Goal: Task Accomplishment & Management: Use online tool/utility

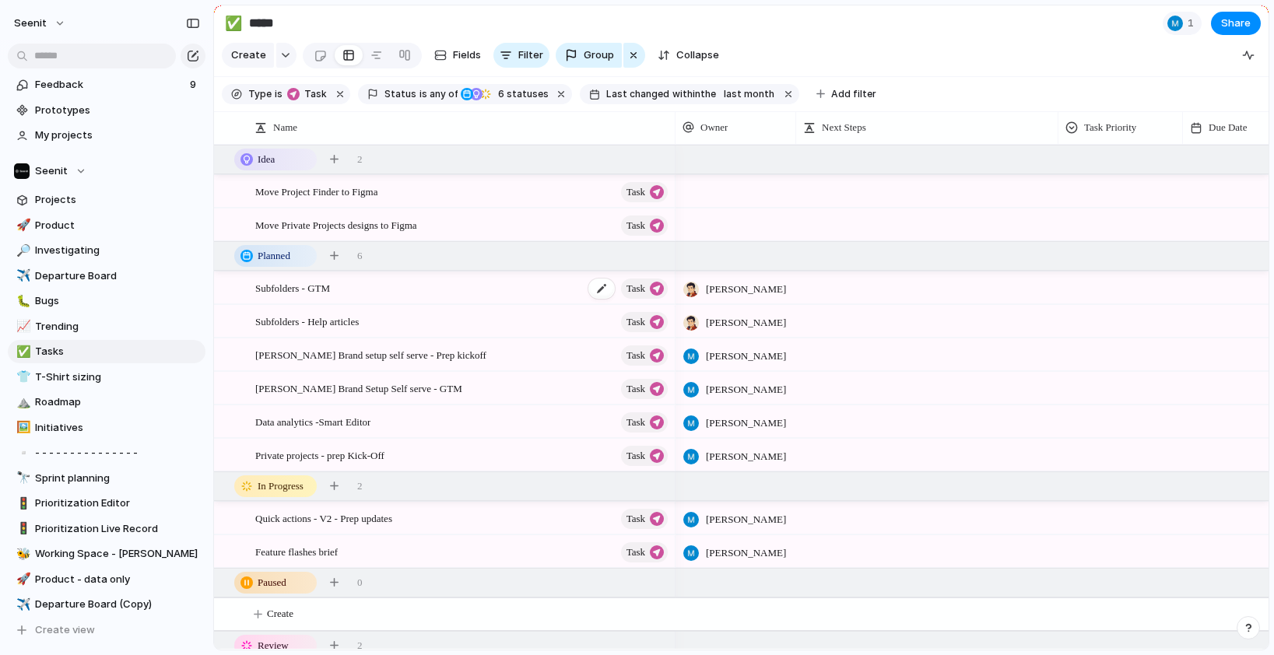
click at [512, 295] on div "Subfolders - GTM Task" at bounding box center [462, 288] width 415 height 32
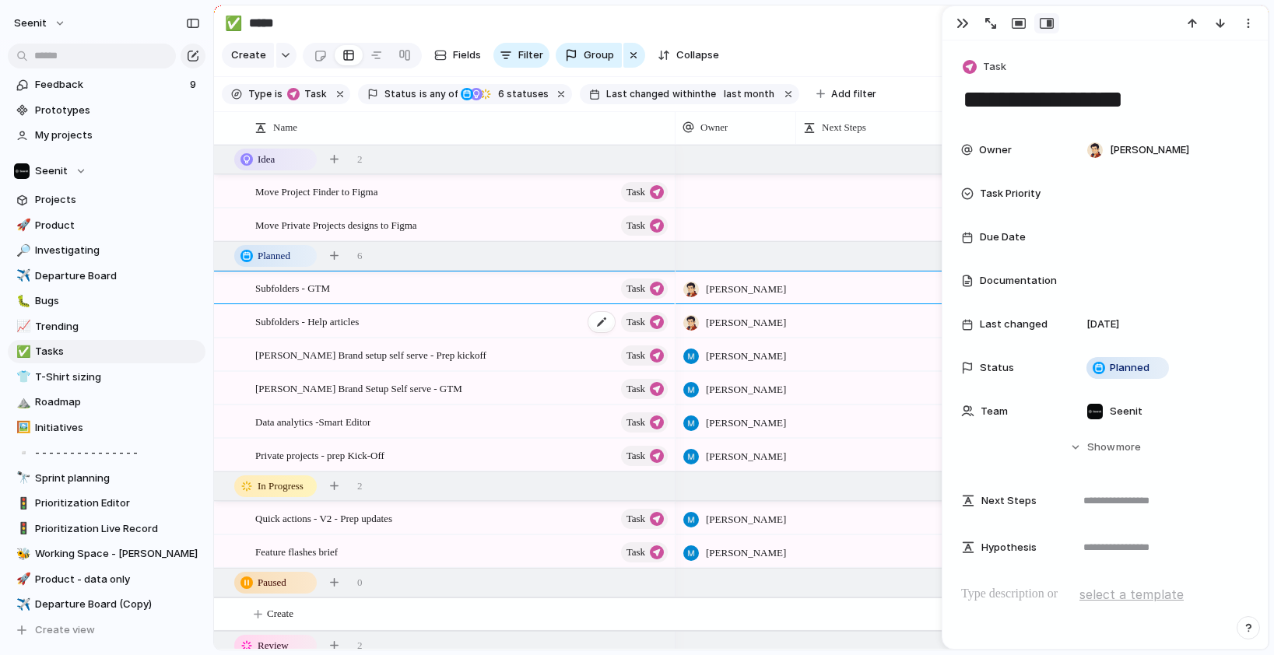
click at [505, 322] on div "Subfolders - Help articles Task" at bounding box center [462, 322] width 415 height 32
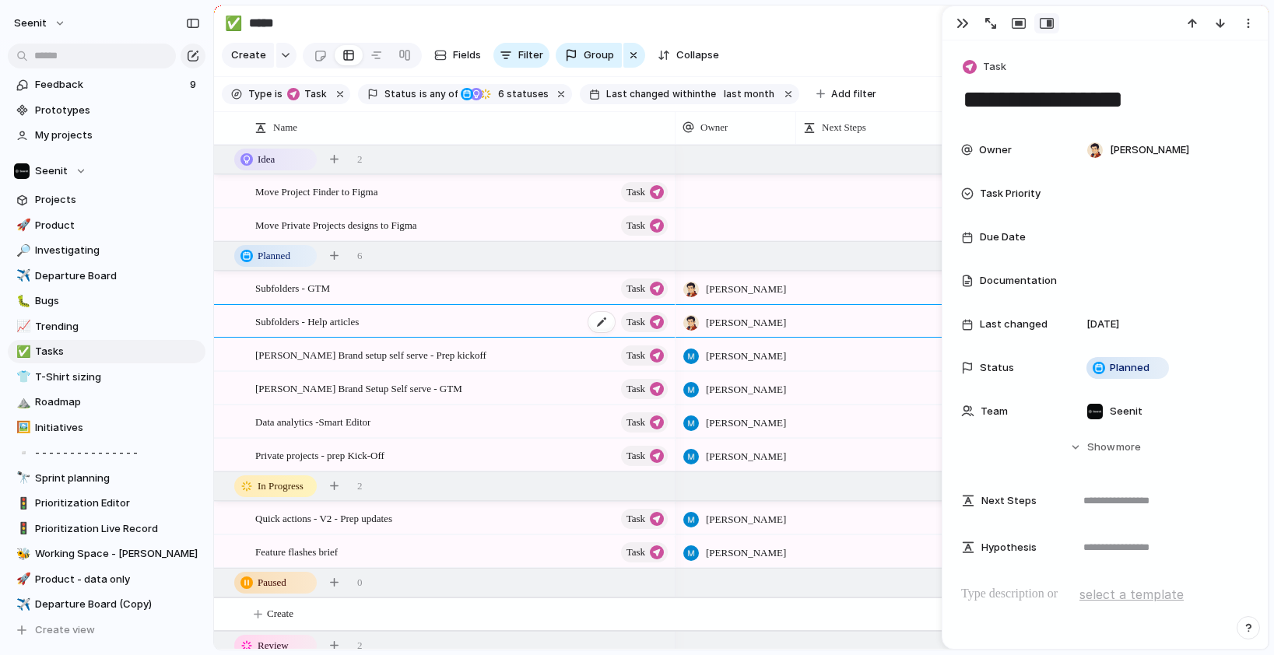
type textarea "**********"
click at [967, 19] on div "button" at bounding box center [962, 23] width 12 height 12
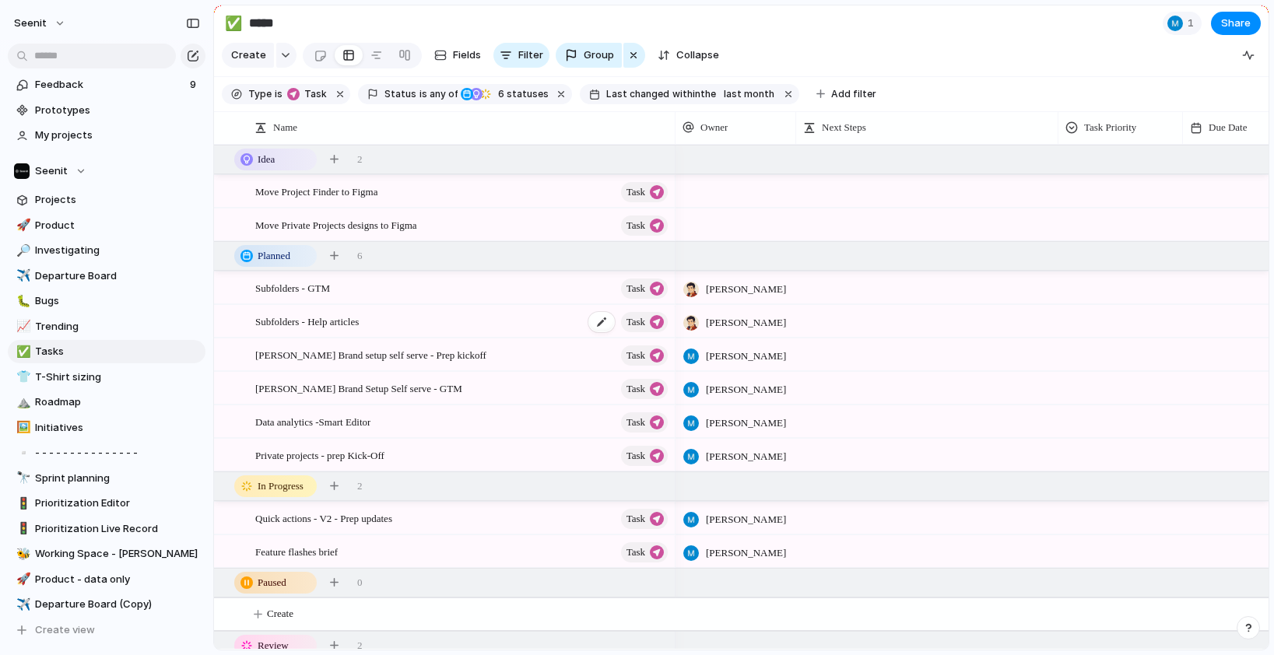
click at [530, 319] on div "Subfolders - Help articles Task" at bounding box center [462, 322] width 415 height 32
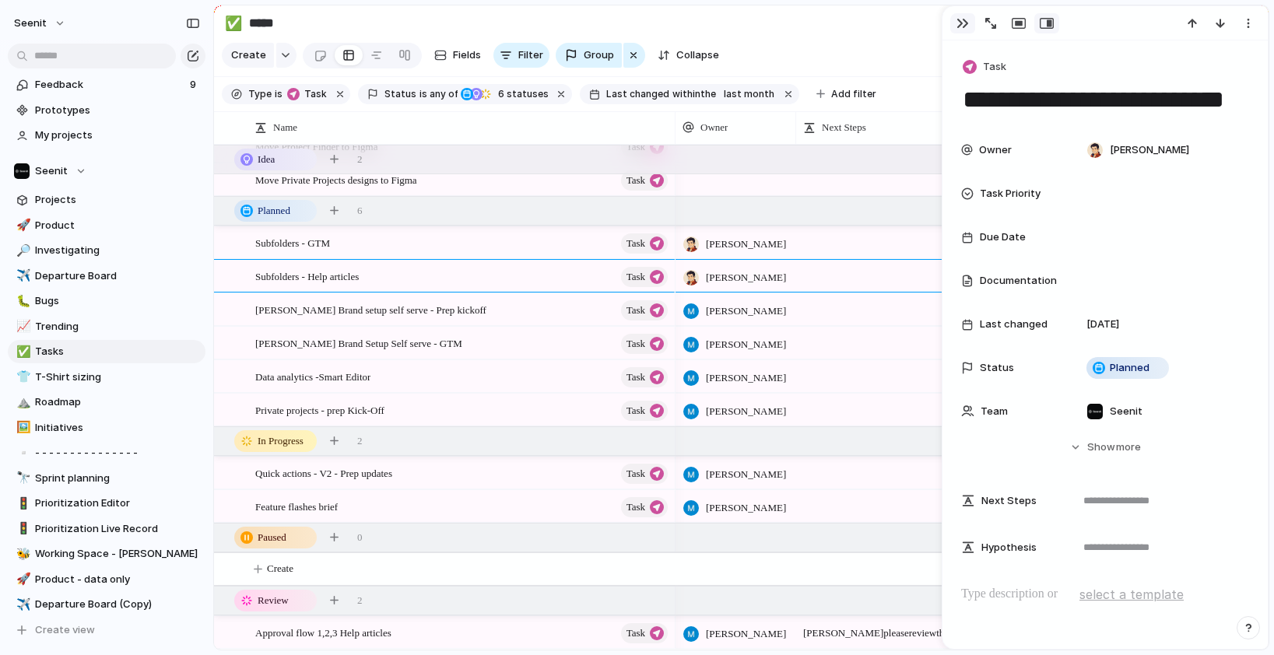
click at [959, 23] on div "button" at bounding box center [962, 23] width 12 height 12
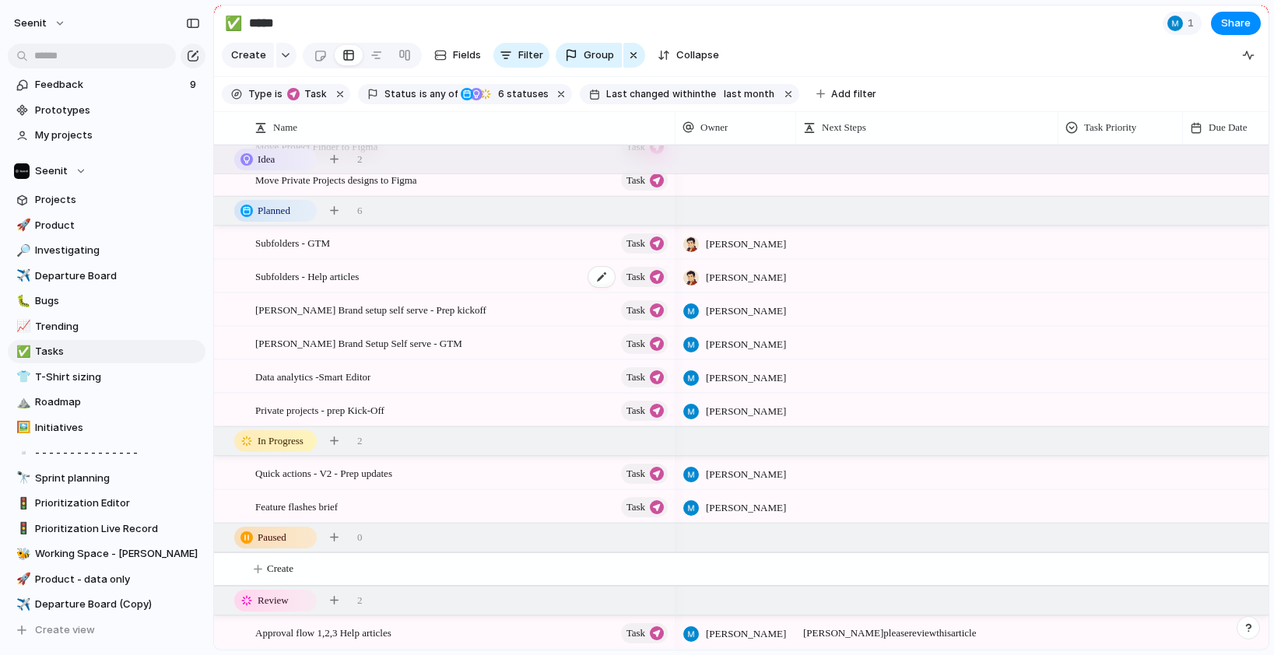
scroll to position [48, 0]
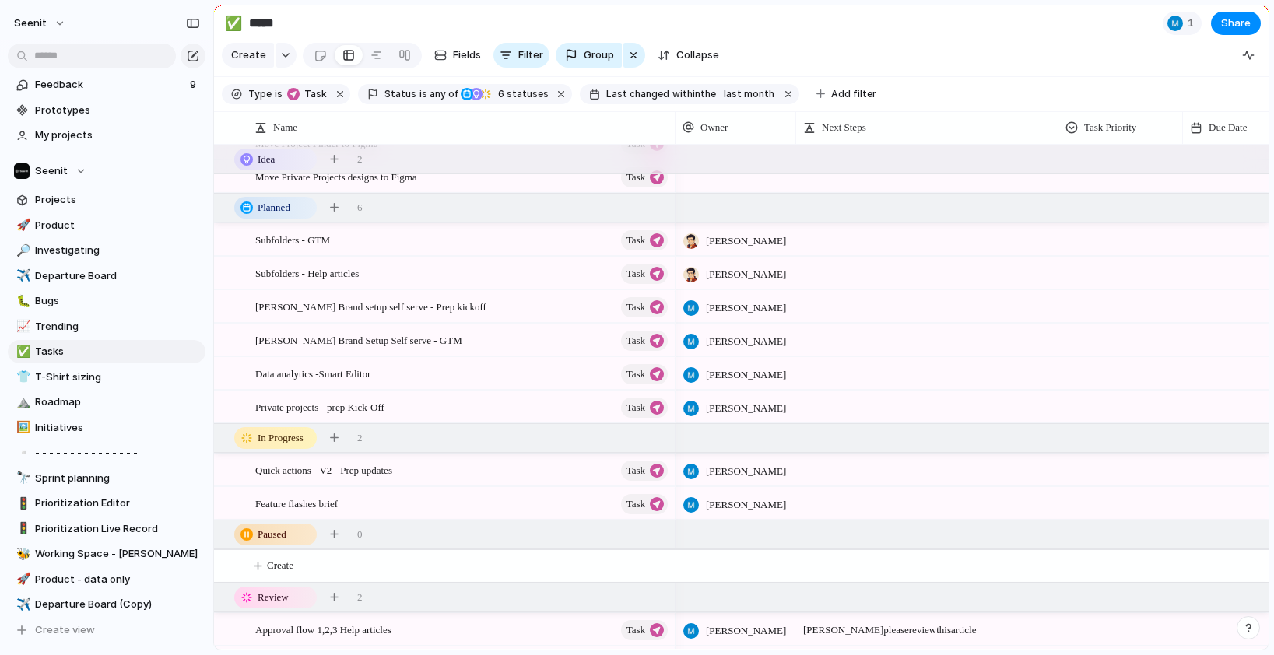
click at [377, 257] on div "Subfolders - Help articles Task" at bounding box center [444, 273] width 461 height 33
click at [380, 243] on div "Subfolders - GTM Task" at bounding box center [462, 240] width 415 height 32
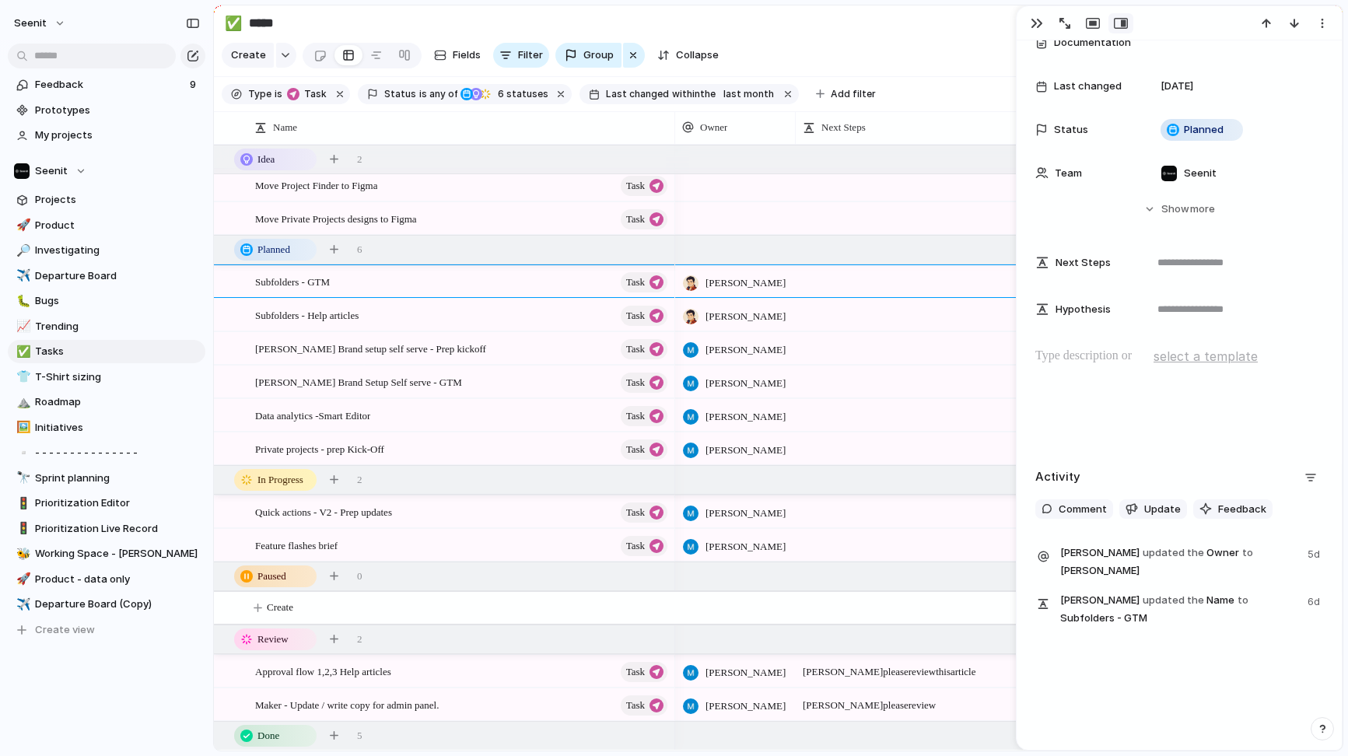
scroll to position [7, 0]
click at [1043, 17] on button "button" at bounding box center [1037, 23] width 25 height 20
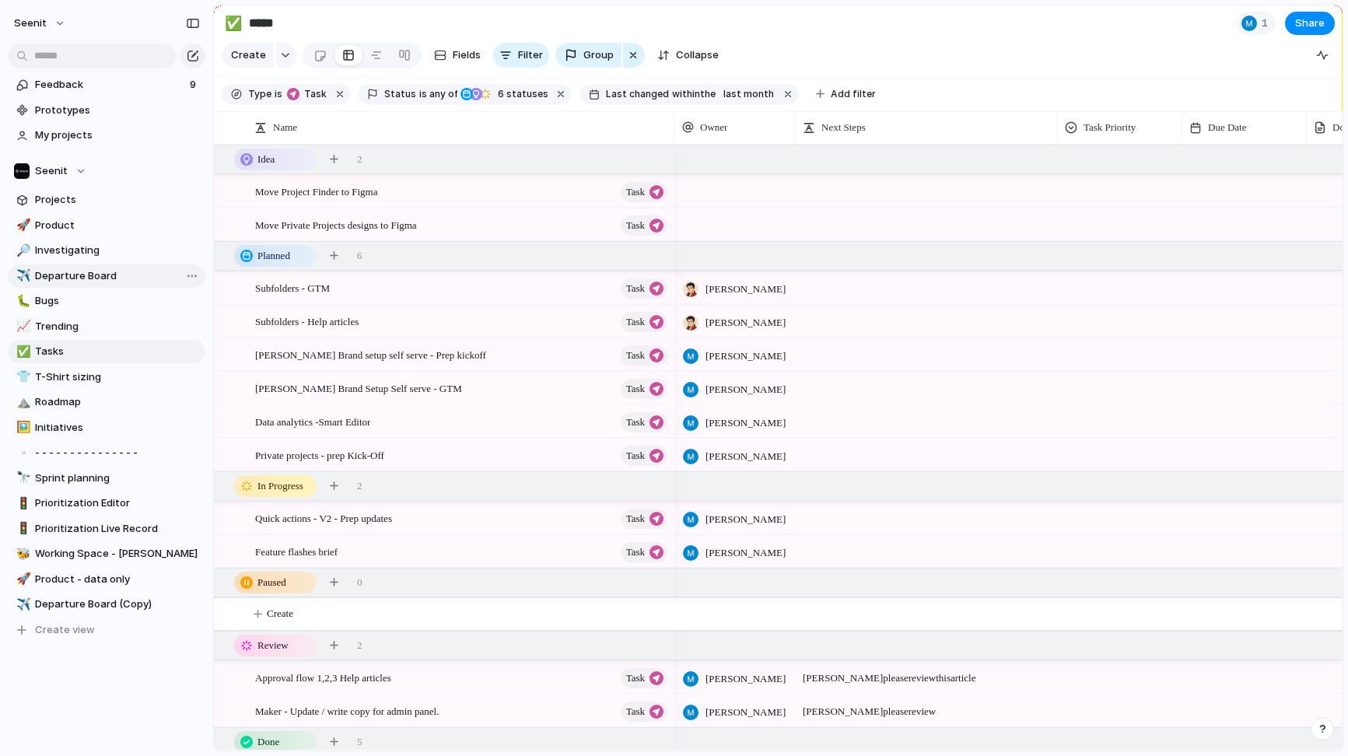
click at [62, 268] on link "✈️ Departure Board" at bounding box center [107, 276] width 198 height 23
type input "**********"
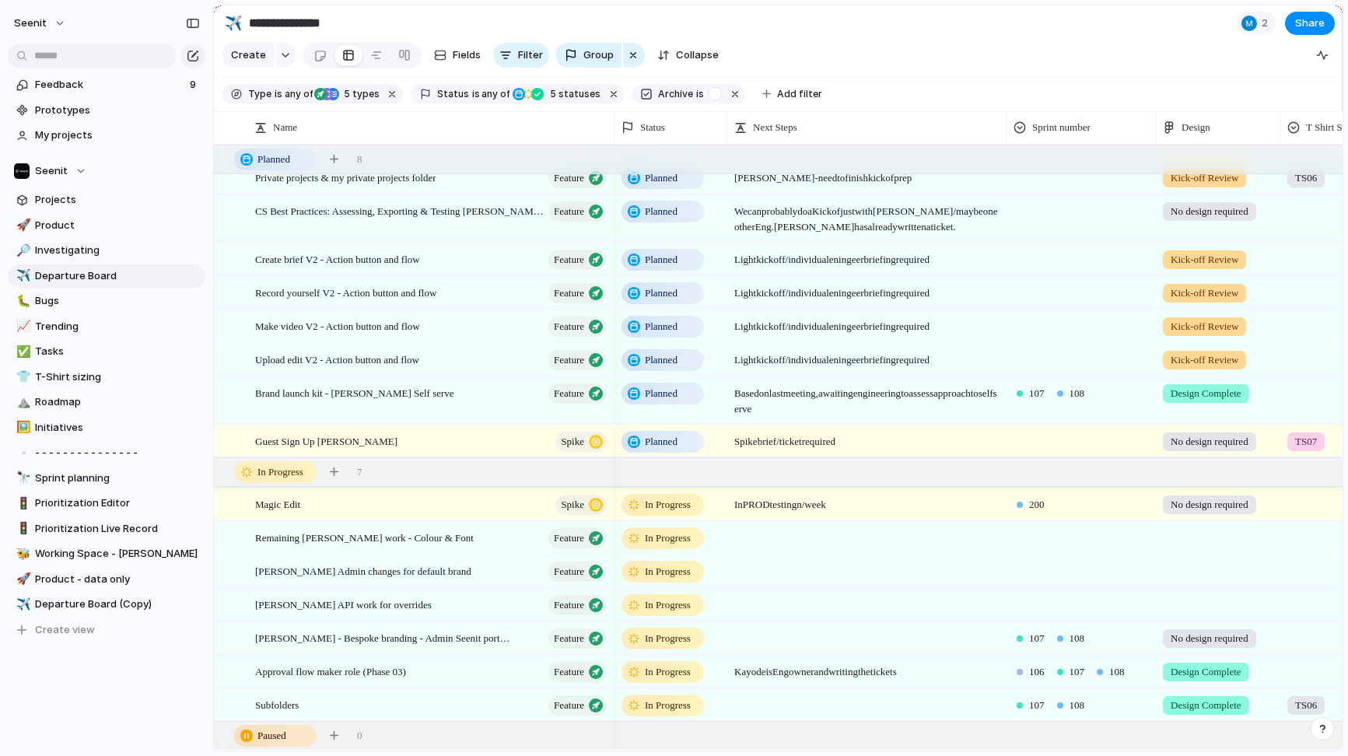
scroll to position [442, 0]
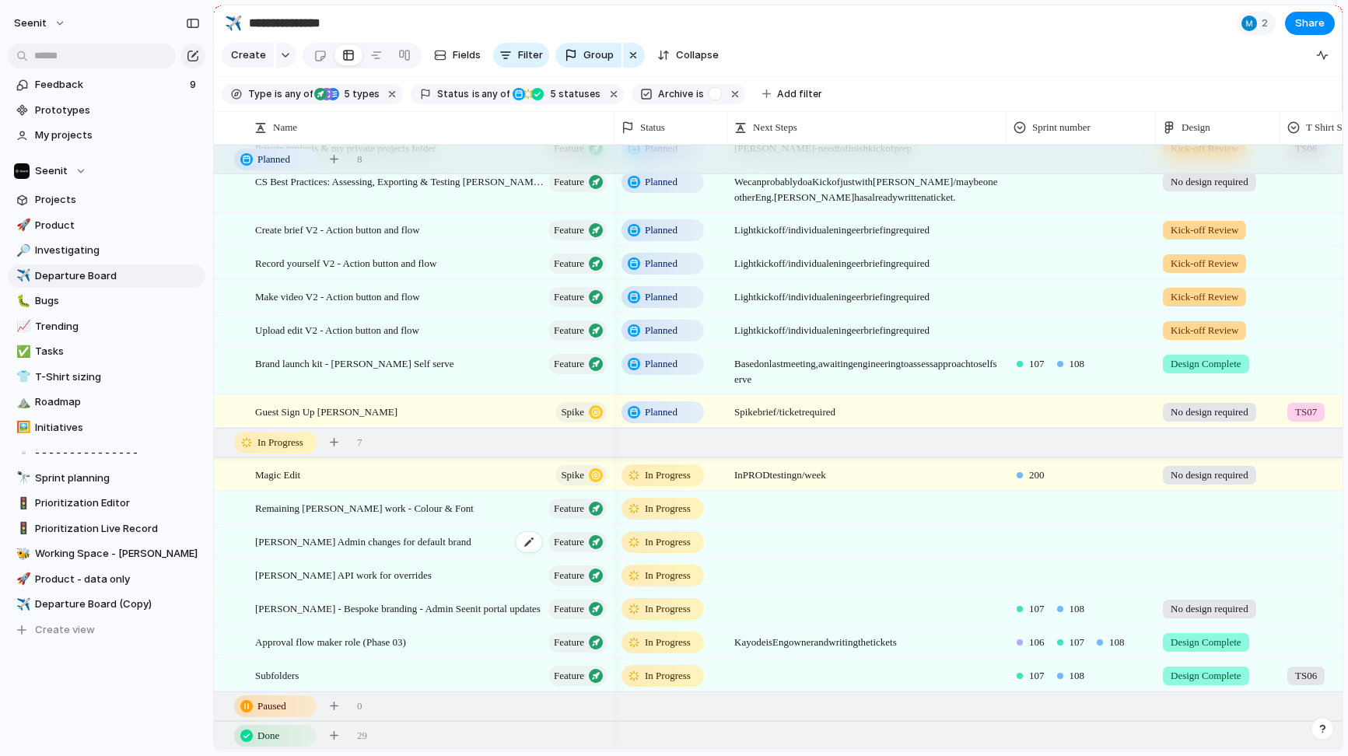
click at [396, 540] on span "[PERSON_NAME] Admin changes for default brand" at bounding box center [363, 541] width 216 height 18
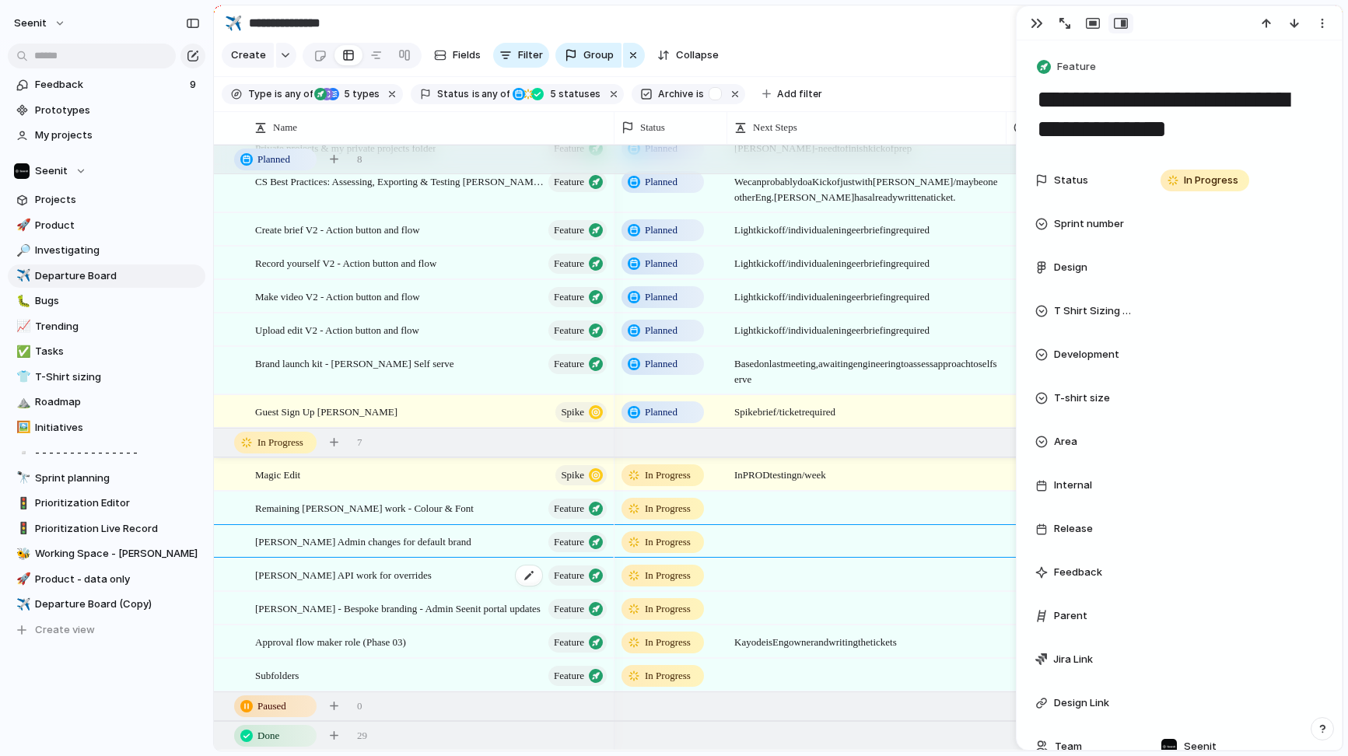
click at [407, 576] on div "[PERSON_NAME] API work for overrides Feature" at bounding box center [432, 575] width 354 height 32
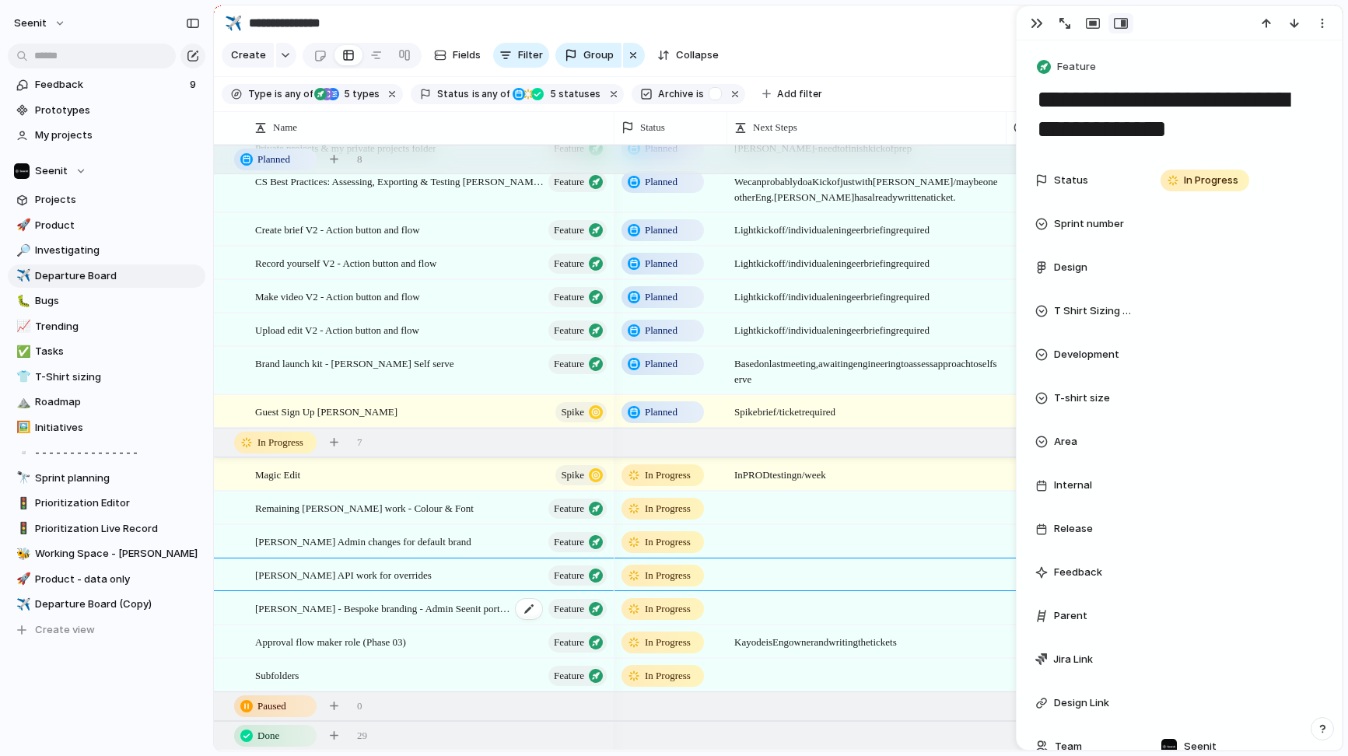
click at [413, 605] on span "[PERSON_NAME] - Bespoke branding - Admin Seenit portal updates" at bounding box center [383, 608] width 256 height 18
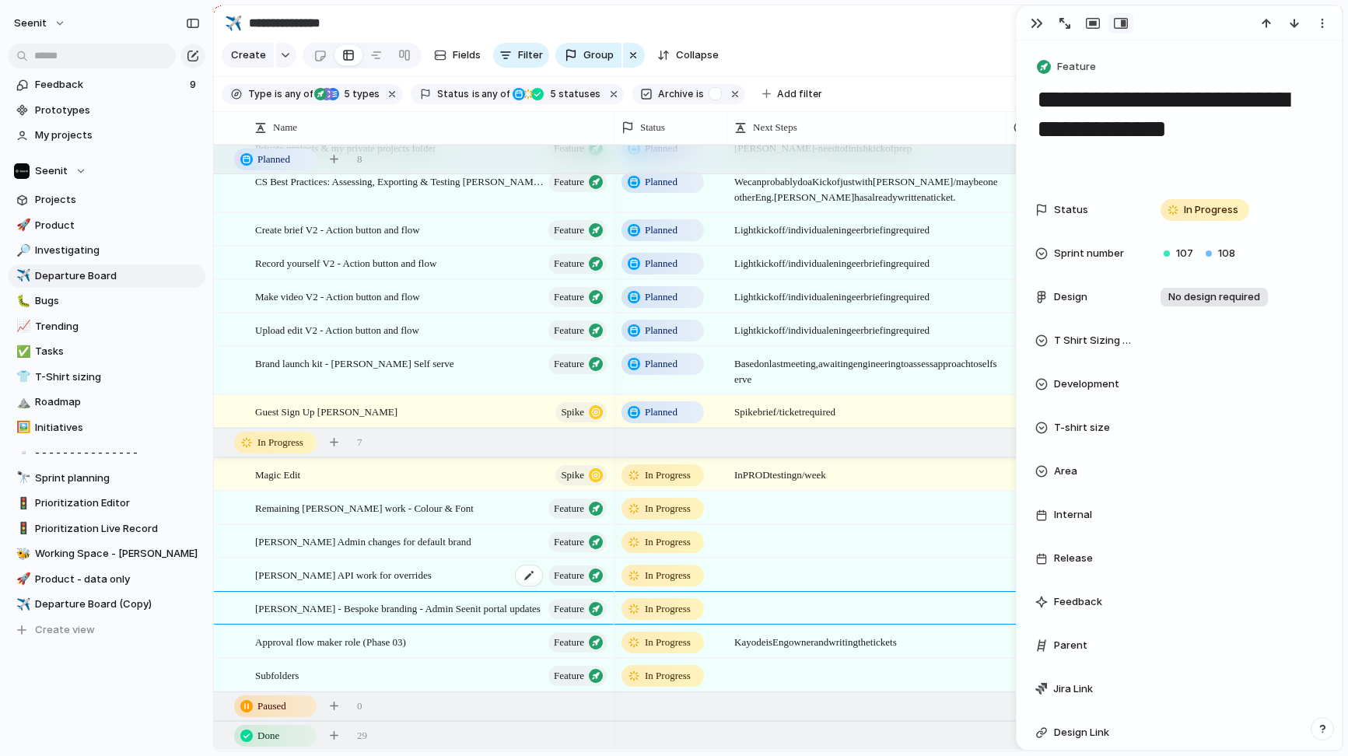
click at [418, 576] on div "[PERSON_NAME] API work for overrides Feature" at bounding box center [432, 575] width 354 height 32
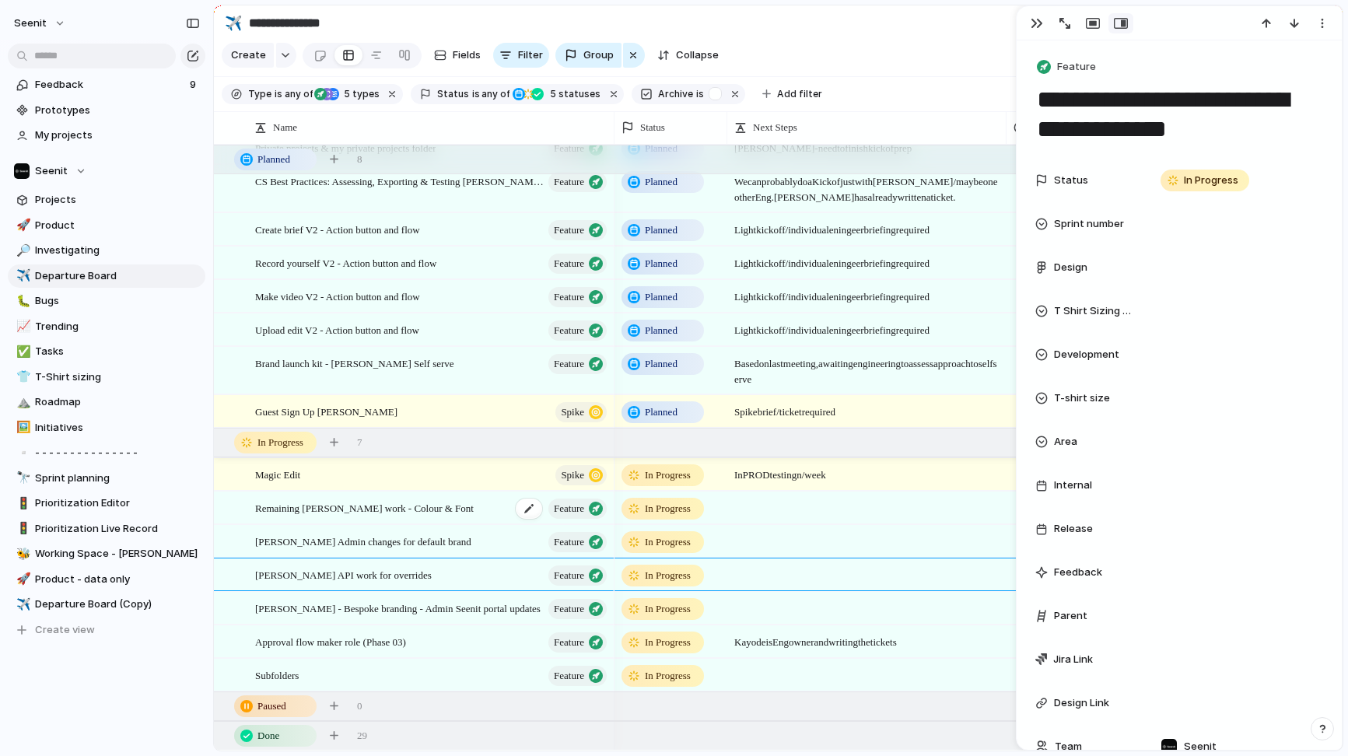
click at [412, 514] on span "Remaining [PERSON_NAME] work - Colour & Font" at bounding box center [364, 508] width 219 height 18
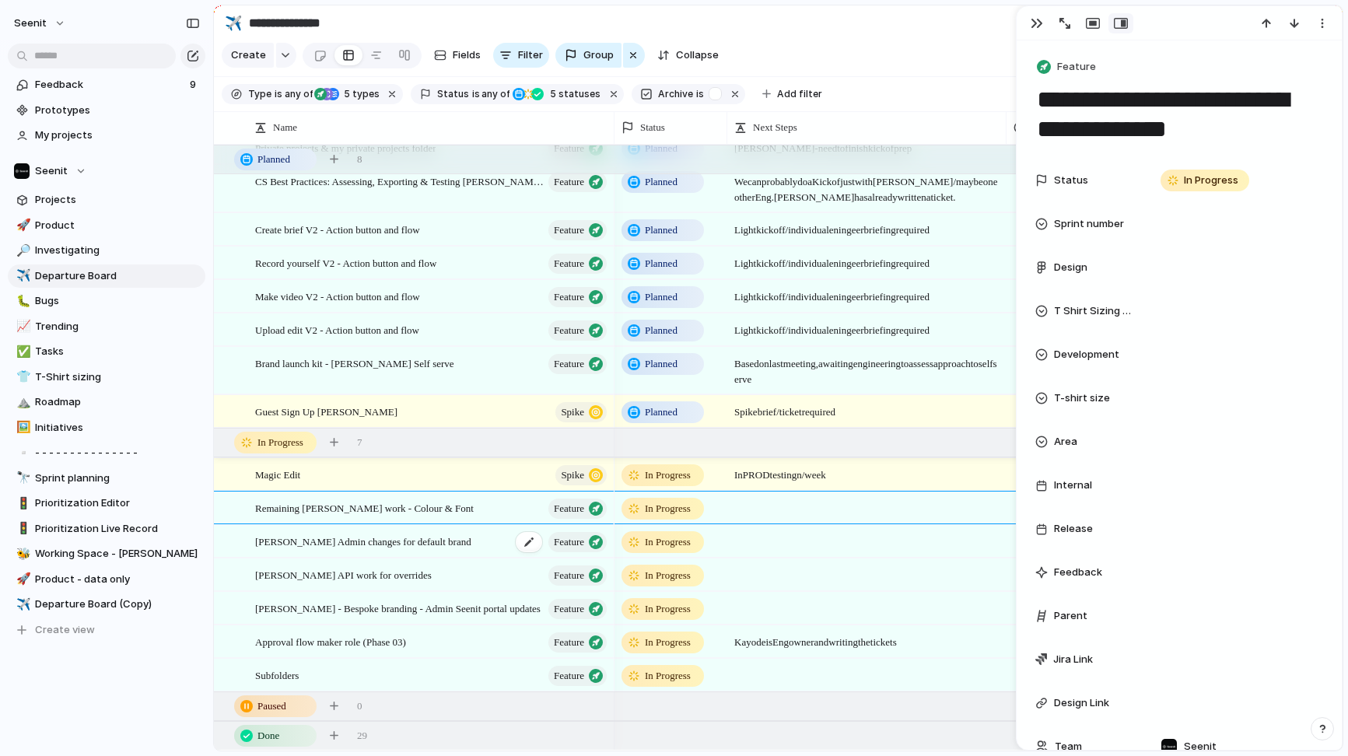
click at [386, 547] on span "[PERSON_NAME] Admin changes for default brand" at bounding box center [363, 541] width 216 height 18
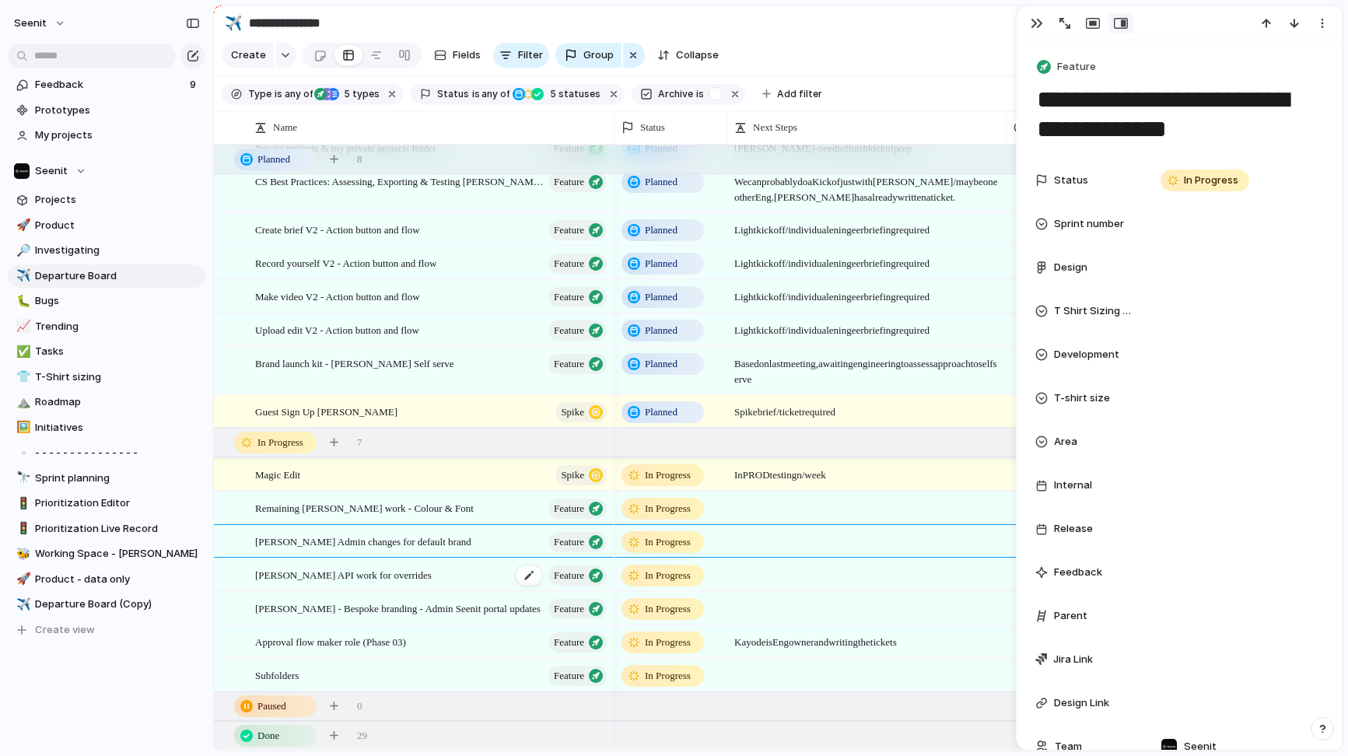
click at [382, 567] on span "[PERSON_NAME] API work for overrides" at bounding box center [343, 575] width 177 height 18
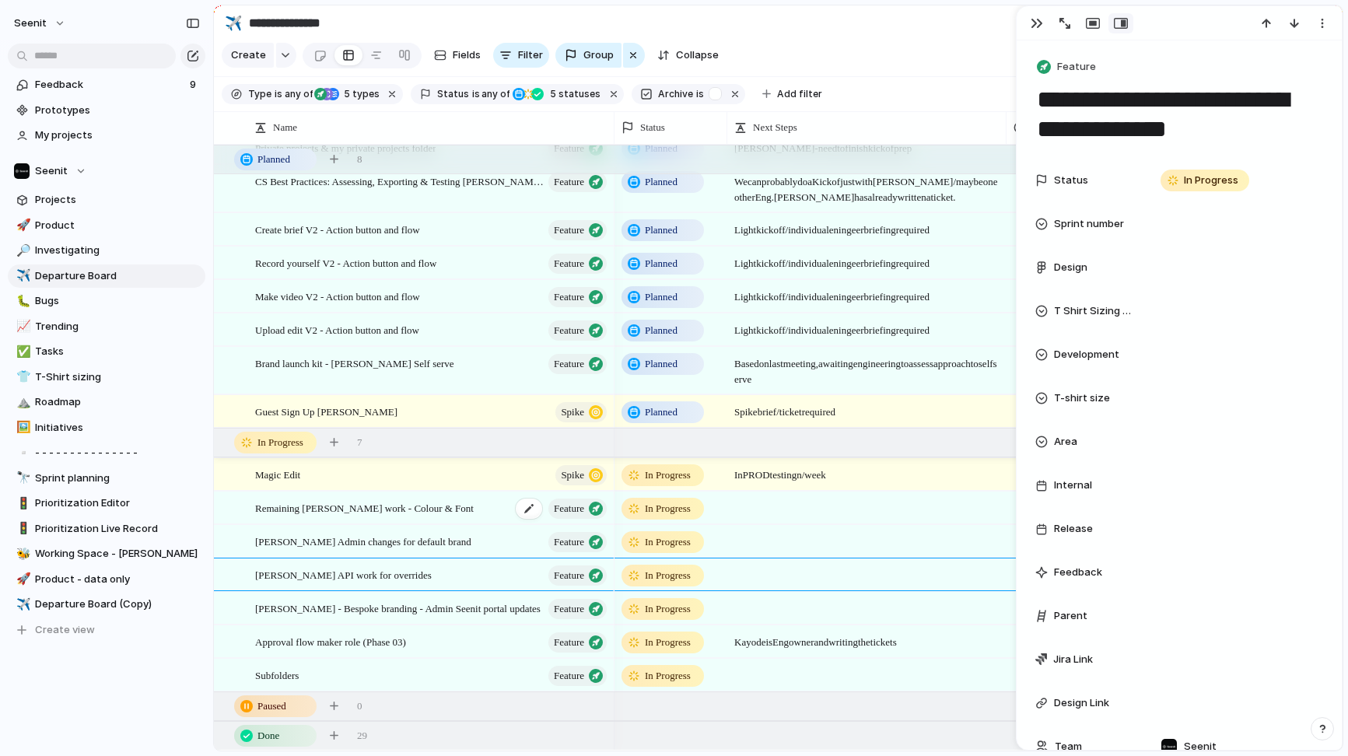
click at [397, 512] on span "Remaining [PERSON_NAME] work - Colour & Font" at bounding box center [364, 508] width 219 height 18
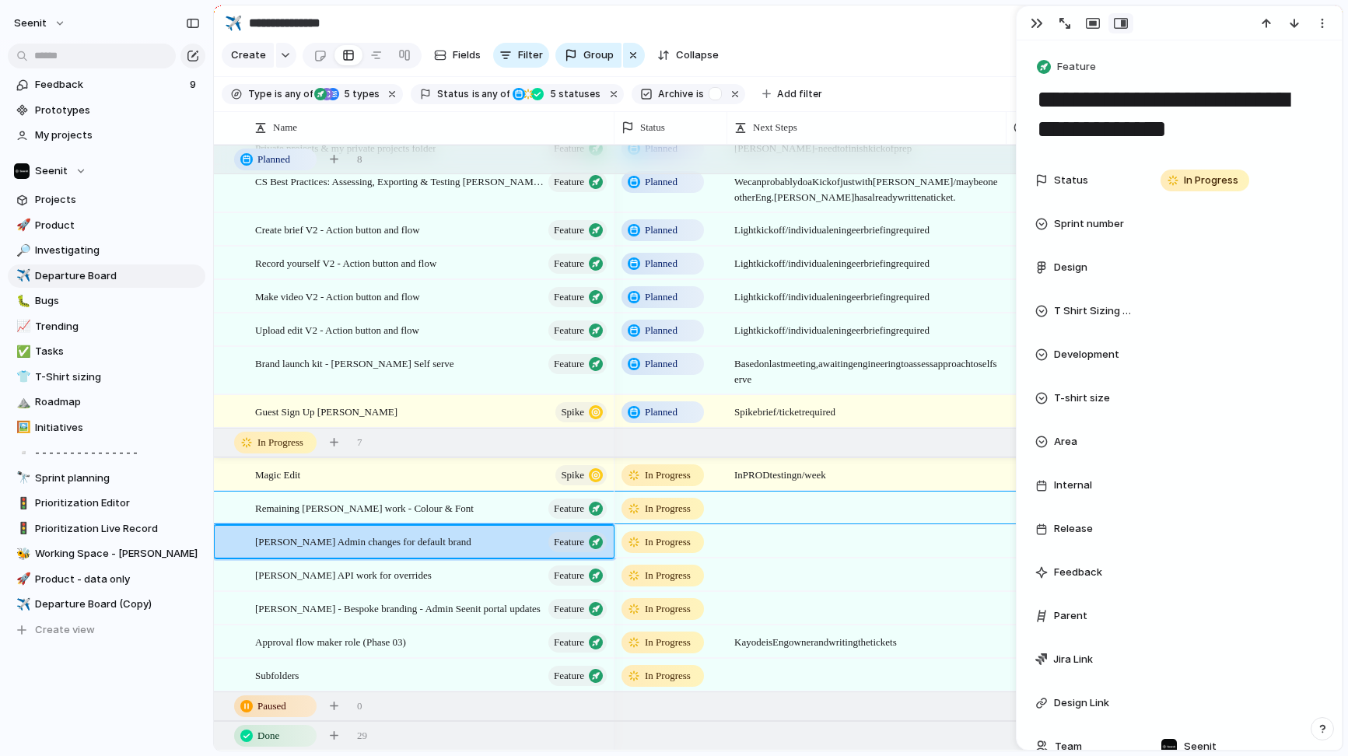
drag, startPoint x: 397, startPoint y: 550, endPoint x: 396, endPoint y: 573, distance: 23.4
click at [397, 550] on div "[PERSON_NAME] Admin changes for default brand Feature" at bounding box center [432, 542] width 354 height 32
click at [396, 577] on div "[PERSON_NAME] API work for overrides Feature" at bounding box center [432, 575] width 354 height 32
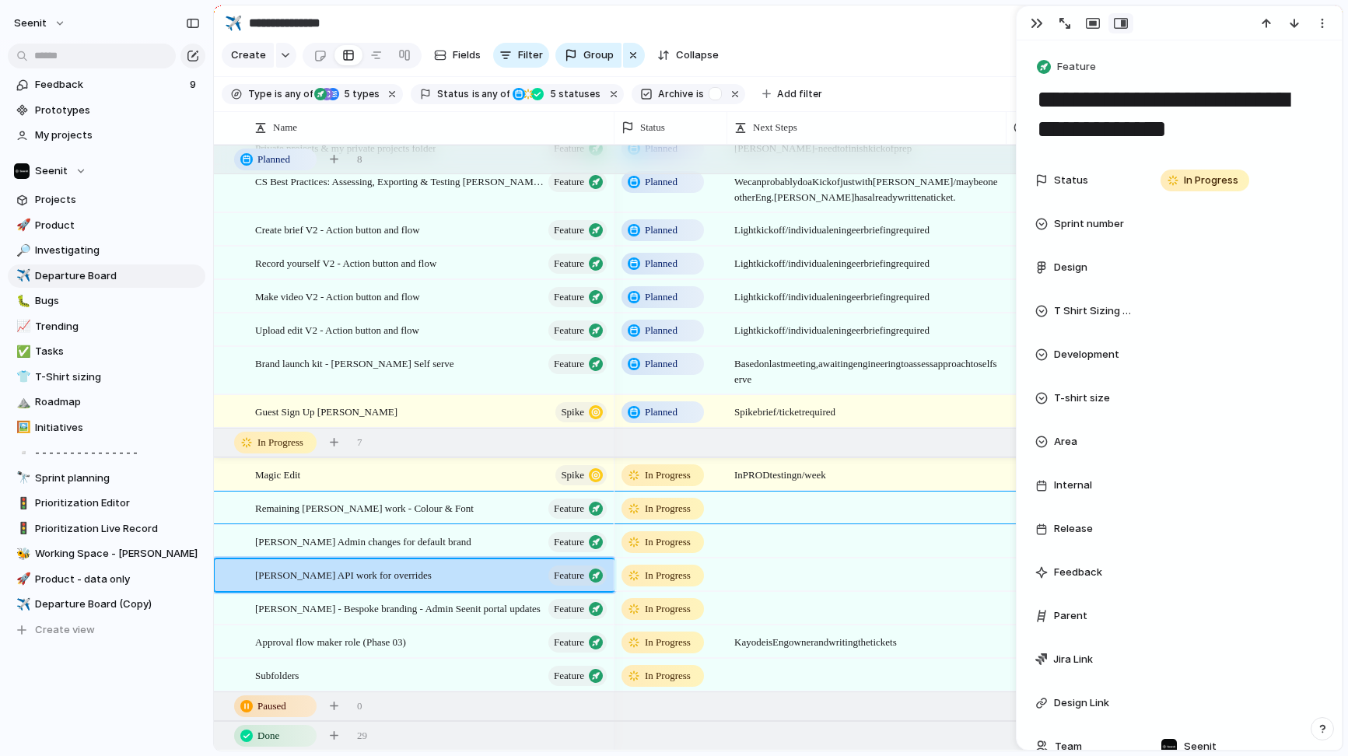
click at [795, 38] on section "**********" at bounding box center [778, 22] width 1129 height 35
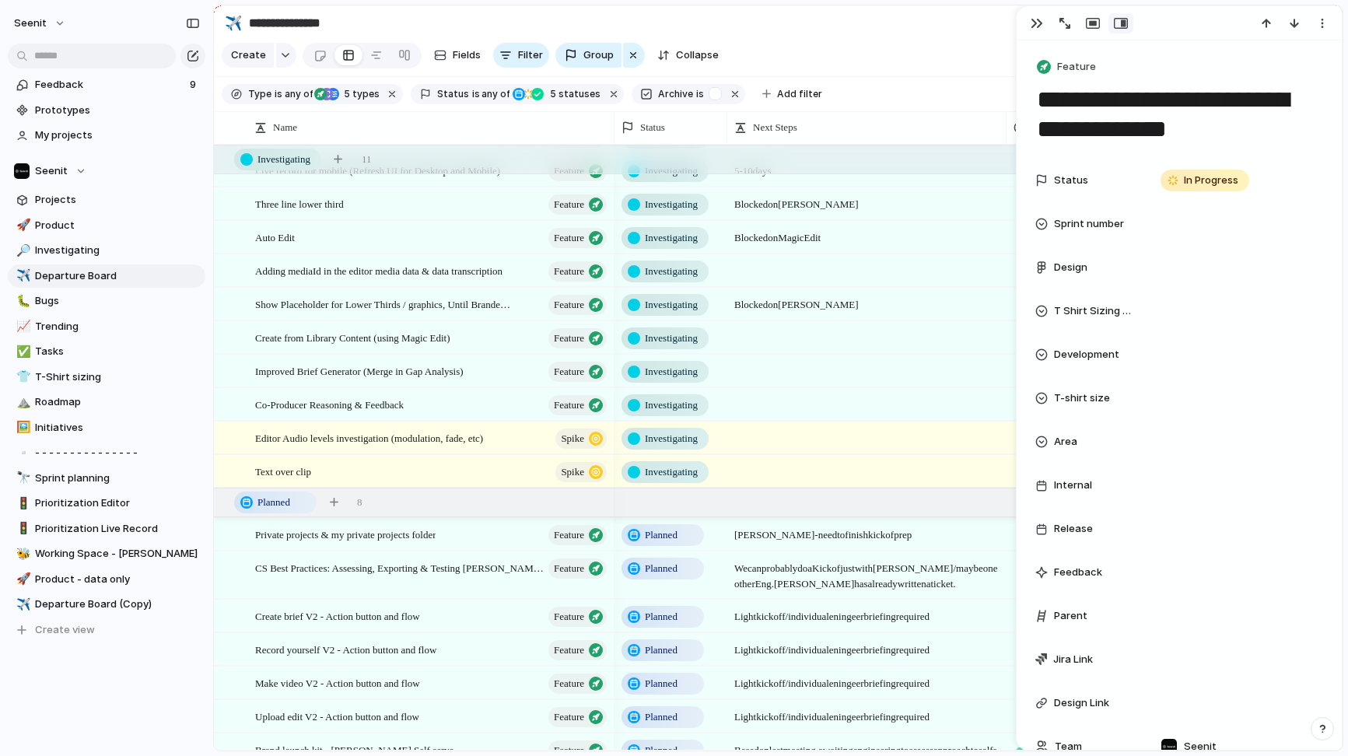
scroll to position [71, 0]
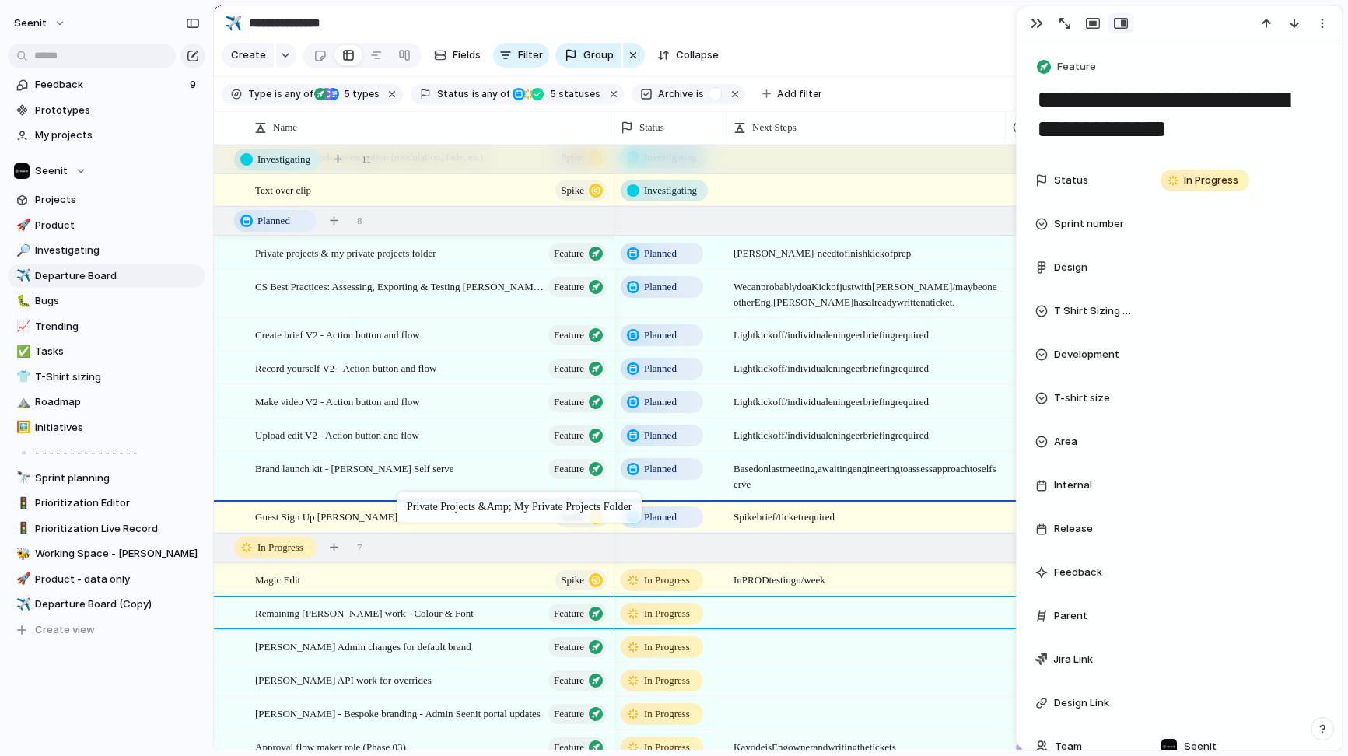
drag, startPoint x: 443, startPoint y: 255, endPoint x: 405, endPoint y: 495, distance: 242.8
